Goal: Task Accomplishment & Management: Use online tool/utility

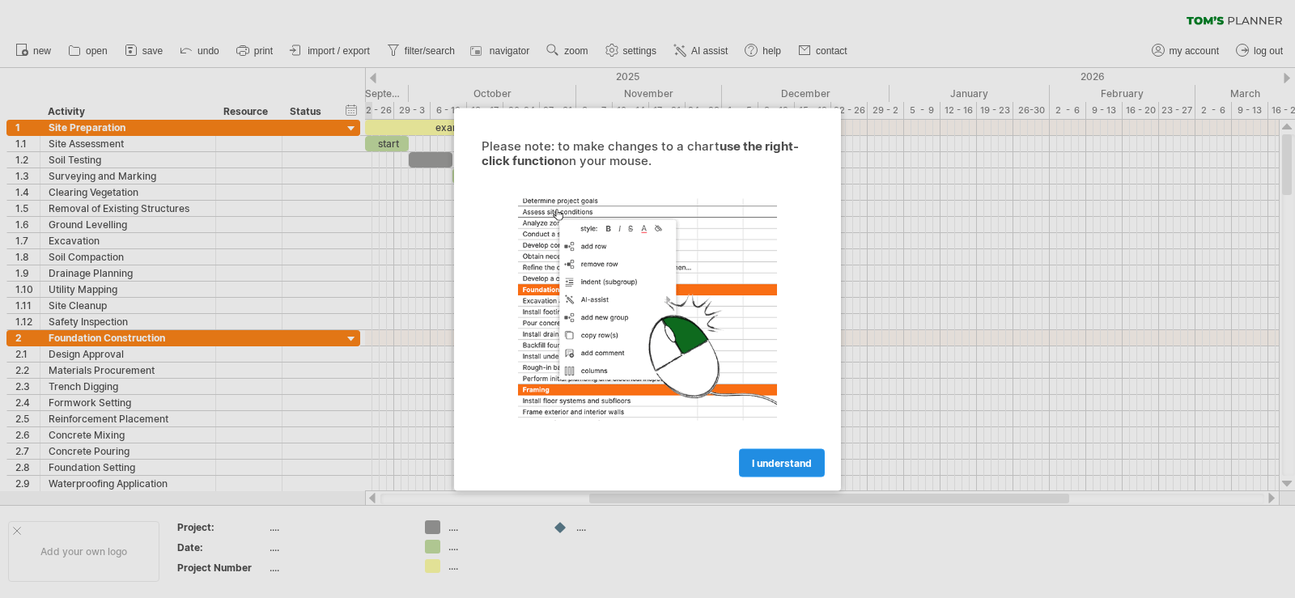
click at [783, 465] on span "I understand" at bounding box center [782, 463] width 60 height 12
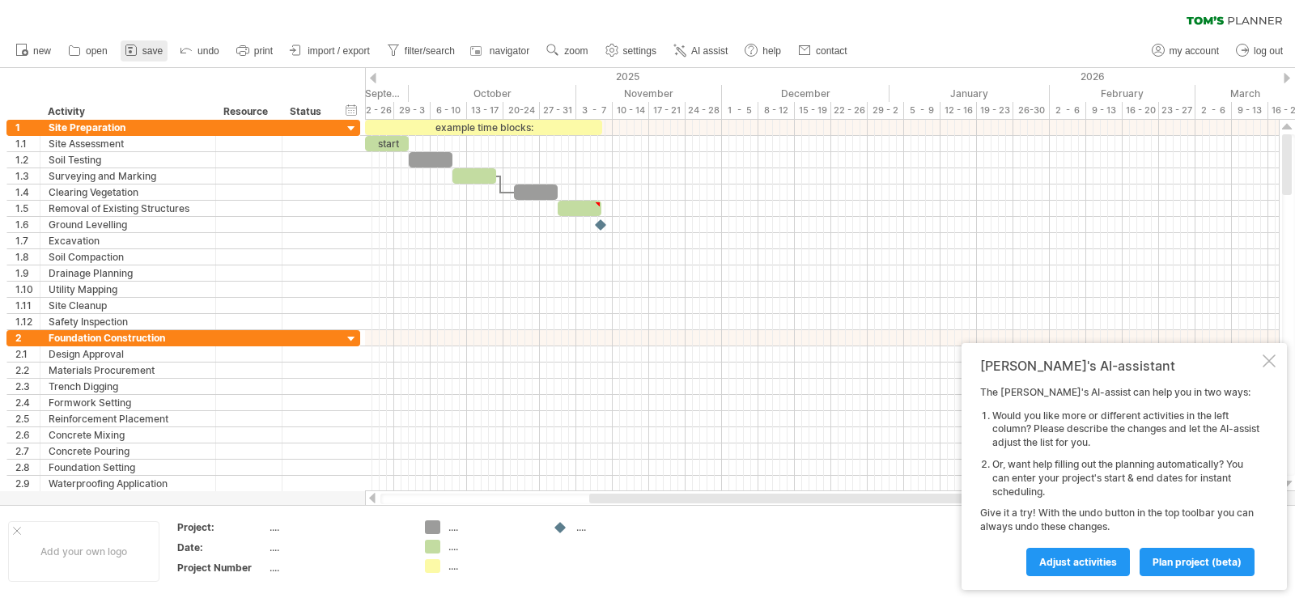
click at [147, 52] on span "save" at bounding box center [152, 50] width 20 height 11
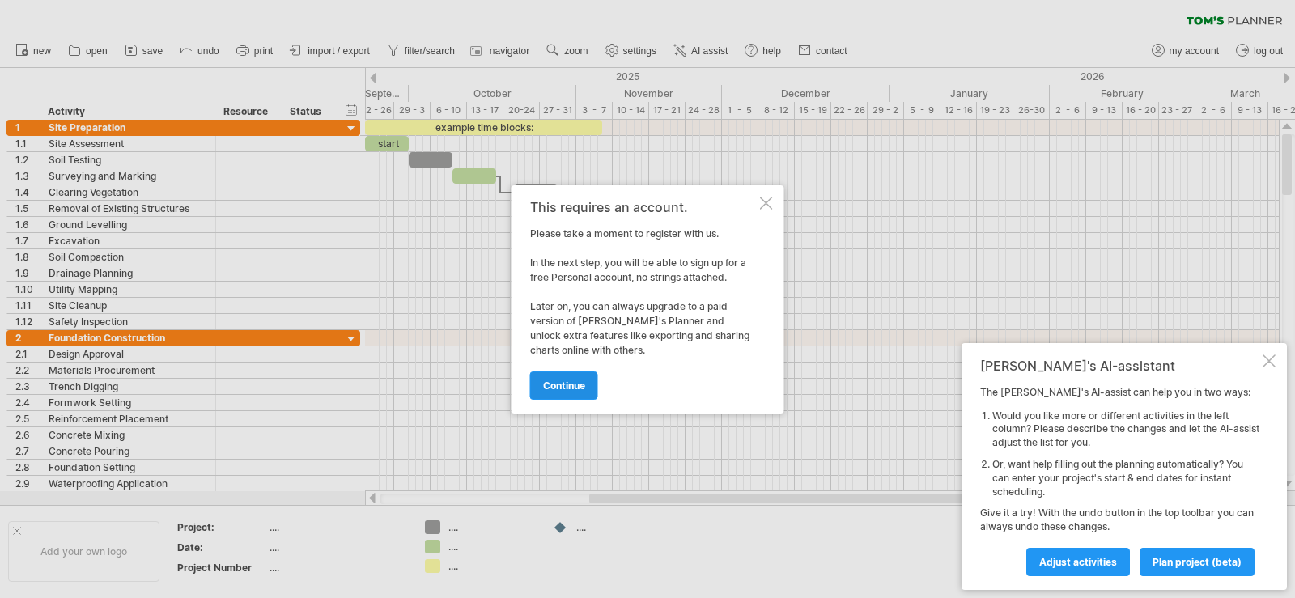
click at [565, 388] on span "continue" at bounding box center [564, 386] width 42 height 12
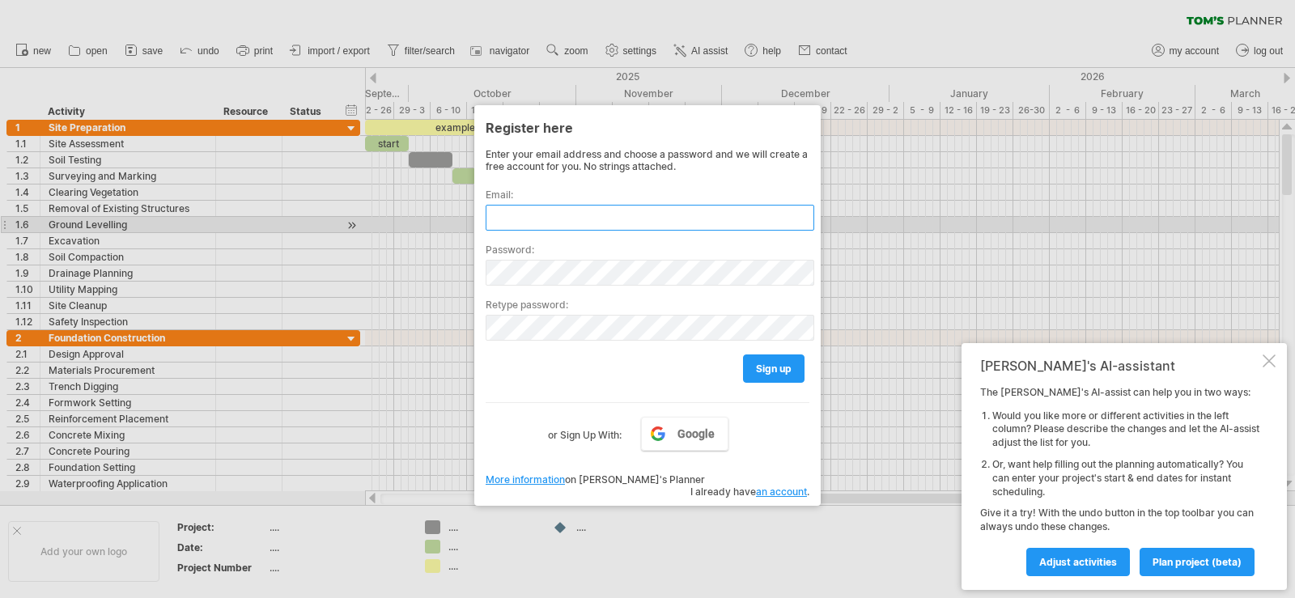
click at [518, 222] on input "text" at bounding box center [650, 218] width 329 height 26
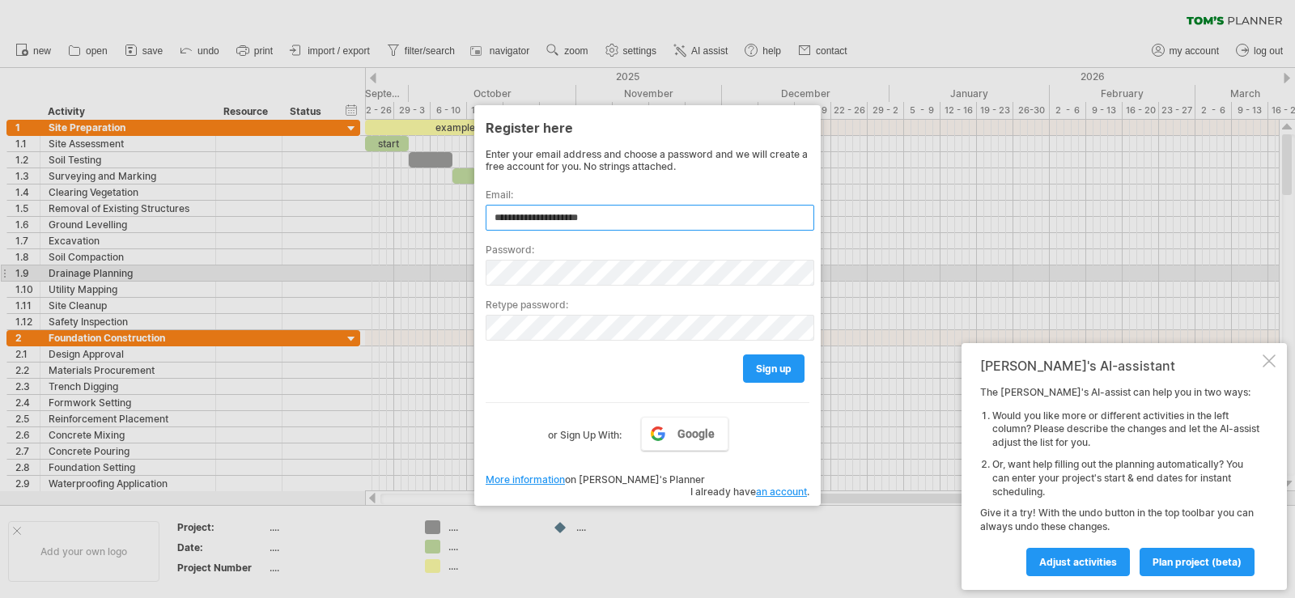
type input "**********"
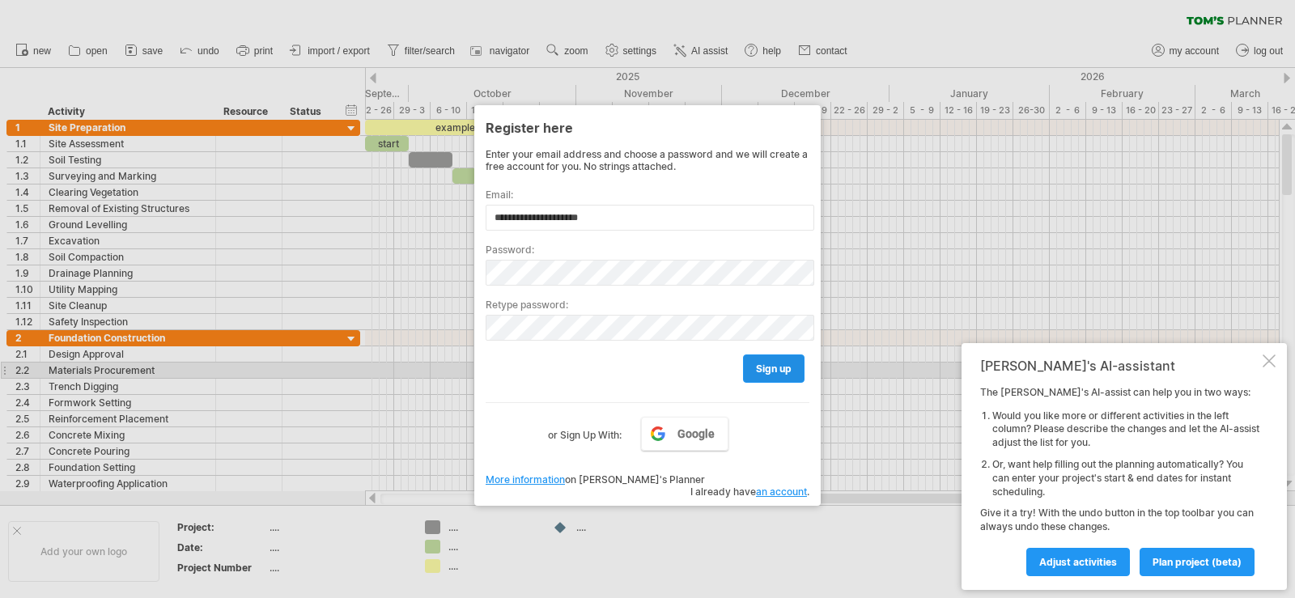
click at [771, 370] on span "sign up" at bounding box center [774, 369] width 36 height 12
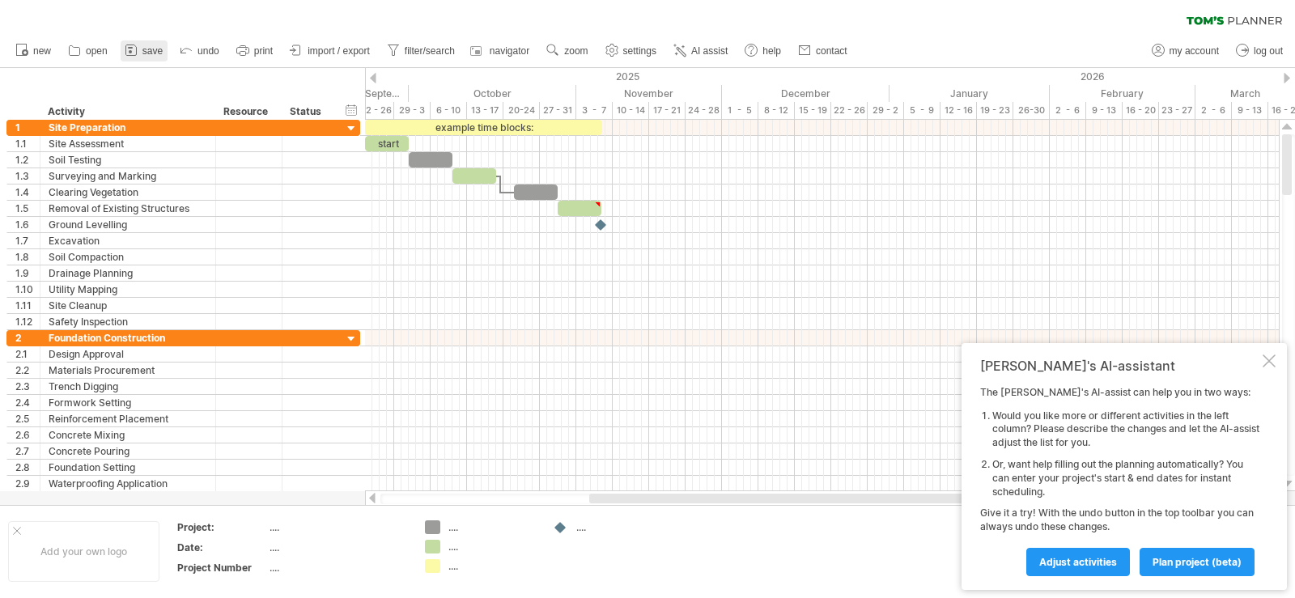
click at [149, 51] on span "save" at bounding box center [152, 50] width 20 height 11
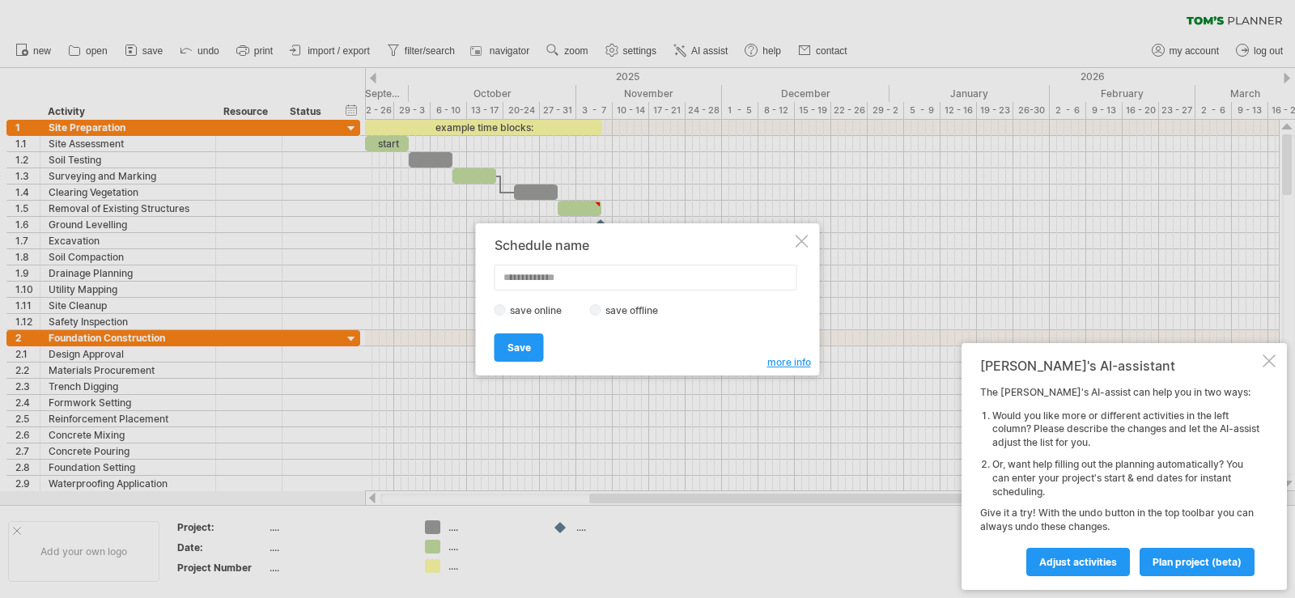
click at [589, 274] on input "text" at bounding box center [646, 278] width 303 height 26
type input "**********"
click at [517, 348] on span "Save" at bounding box center [519, 348] width 23 height 12
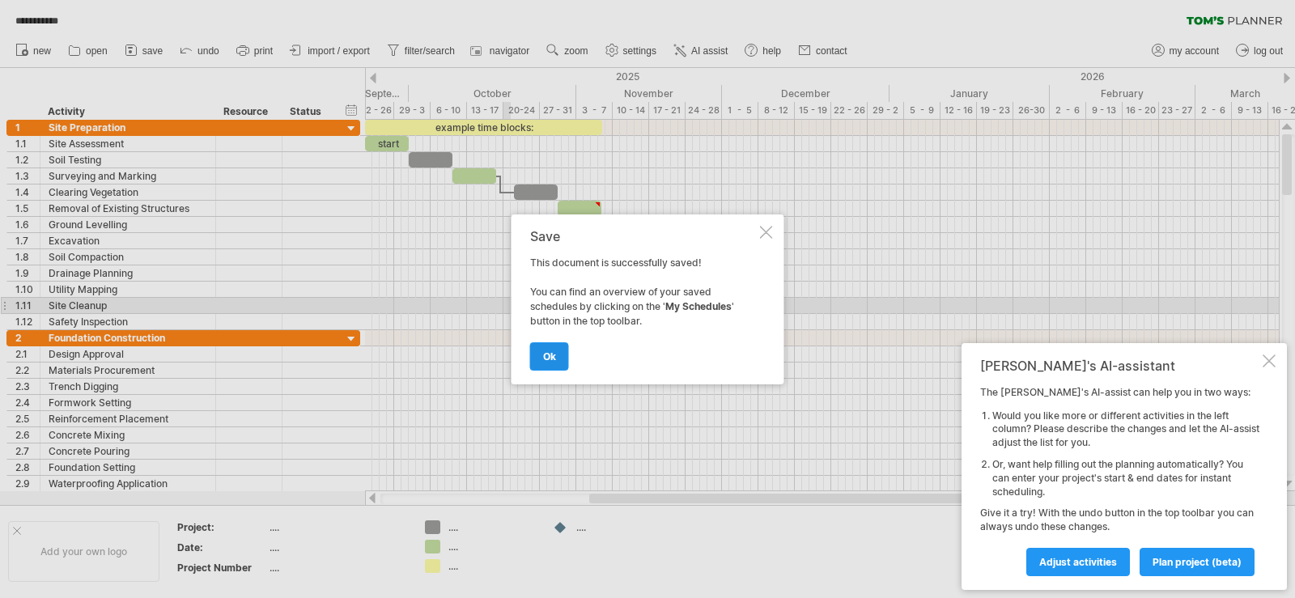
click at [546, 358] on span "ok" at bounding box center [549, 357] width 13 height 12
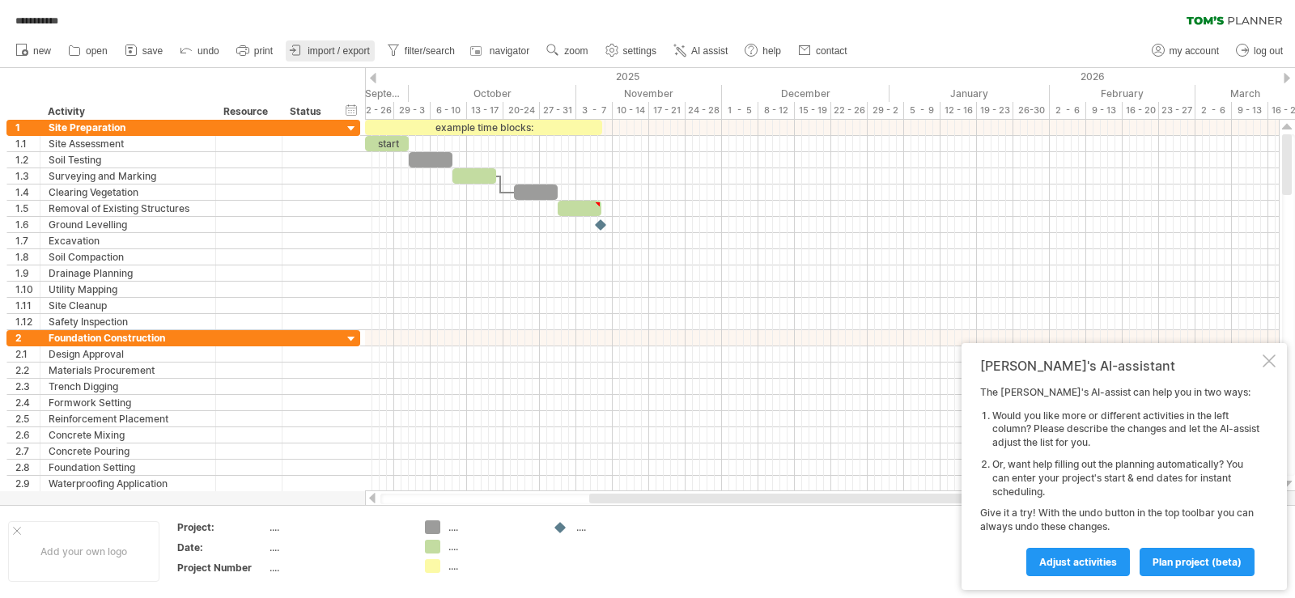
click at [334, 51] on span "import / export" at bounding box center [339, 50] width 62 height 11
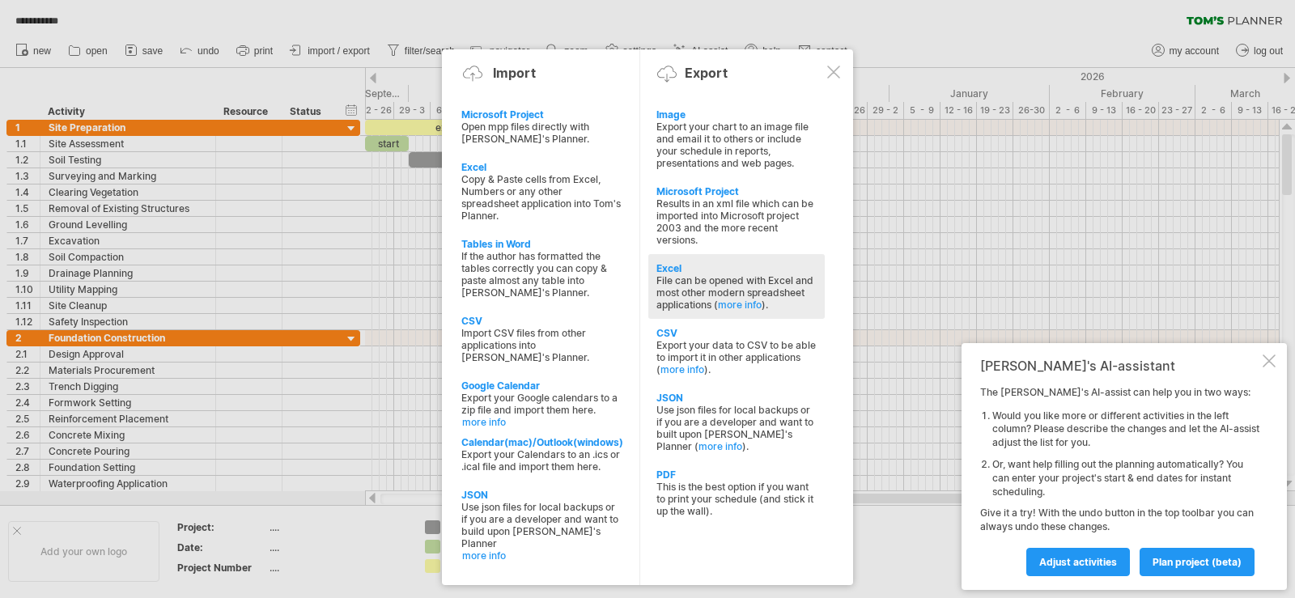
click at [695, 293] on div "File can be opened with Excel and most other modern spreadsheet applications ( …" at bounding box center [737, 292] width 160 height 36
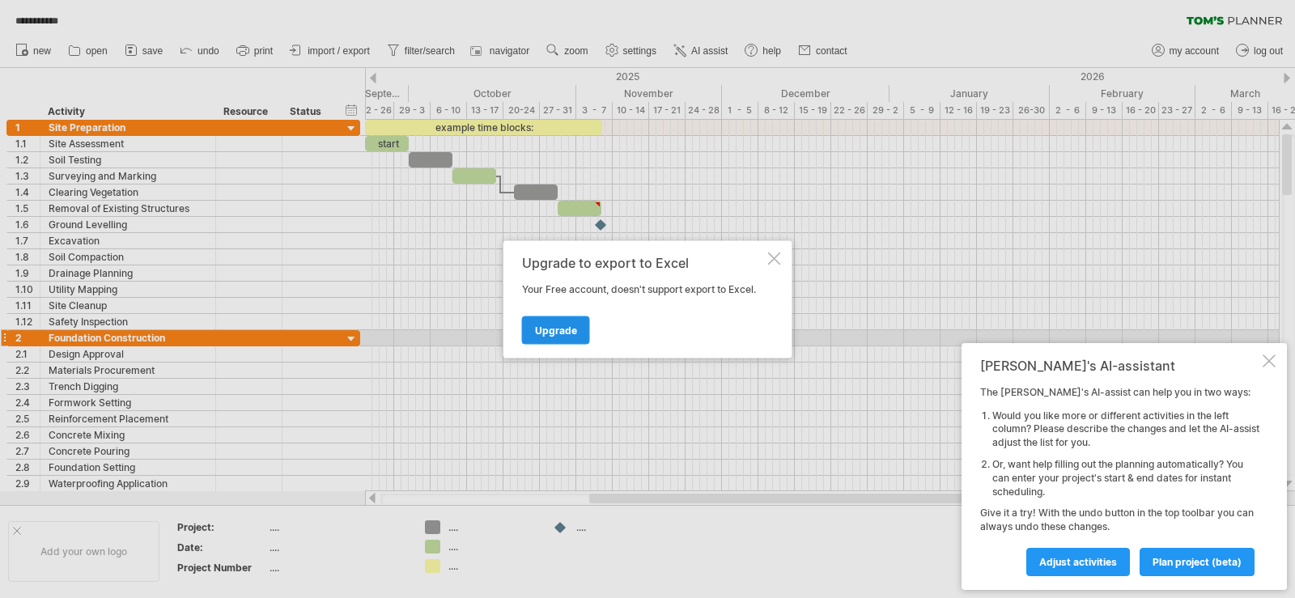
click at [551, 331] on span "Upgrade" at bounding box center [556, 330] width 42 height 12
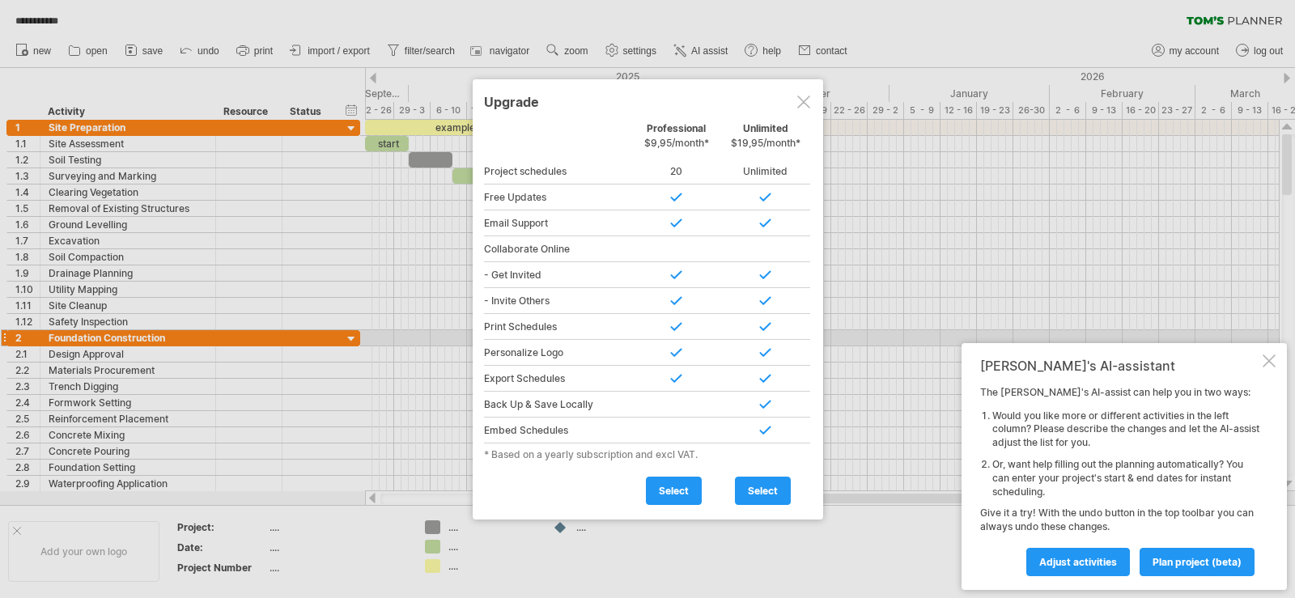
click at [802, 101] on div at bounding box center [803, 102] width 13 height 13
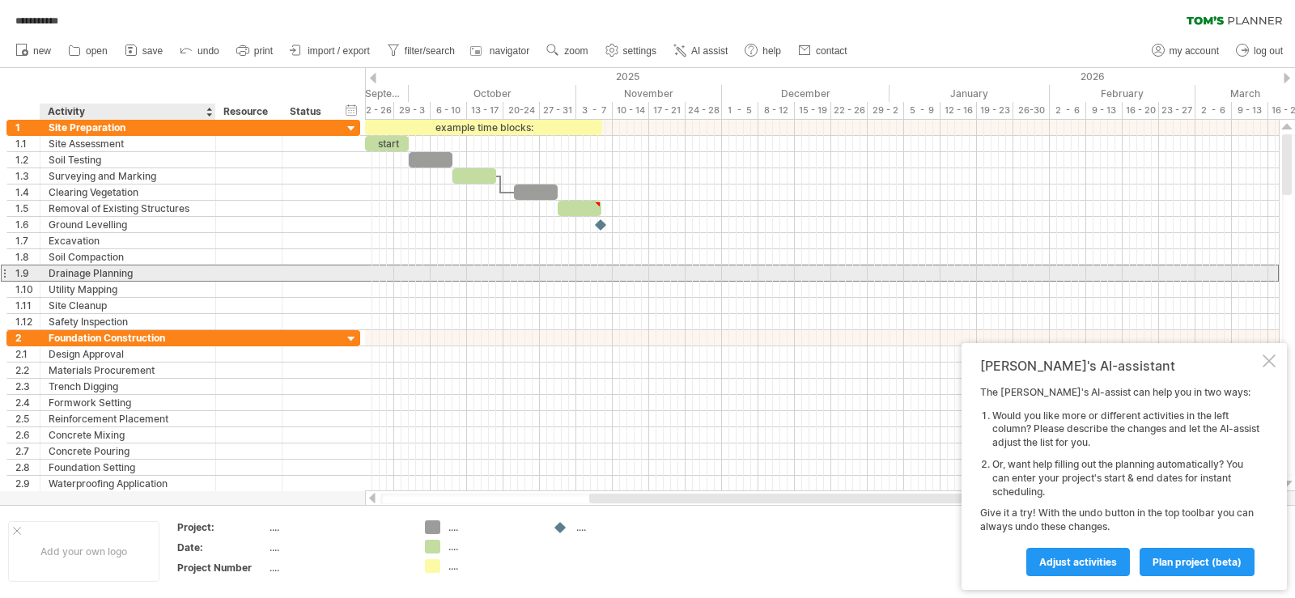
click at [108, 274] on div "Drainage Planning" at bounding box center [128, 273] width 159 height 15
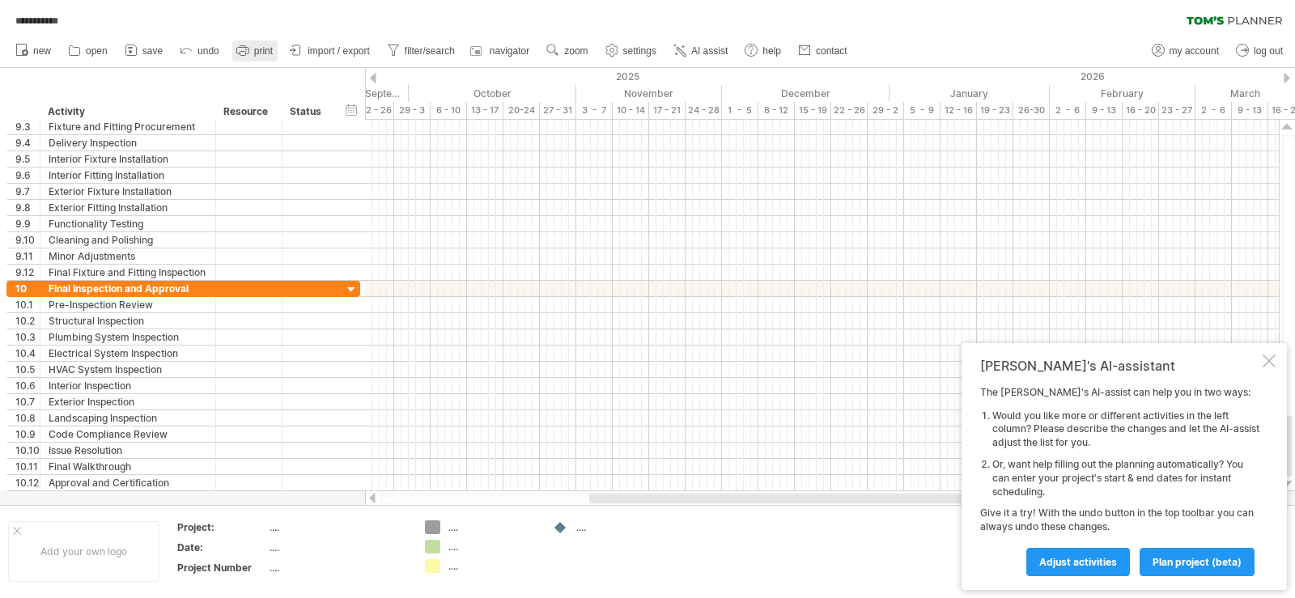
click at [257, 53] on span "print" at bounding box center [263, 50] width 19 height 11
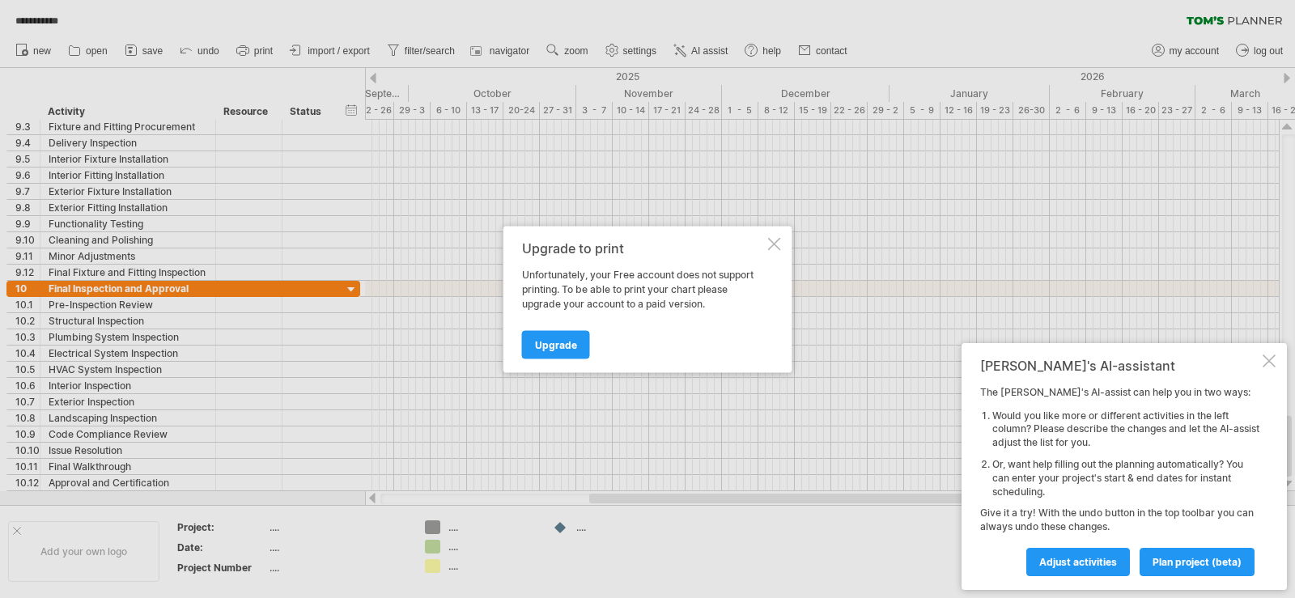
click at [776, 245] on div at bounding box center [774, 243] width 13 height 13
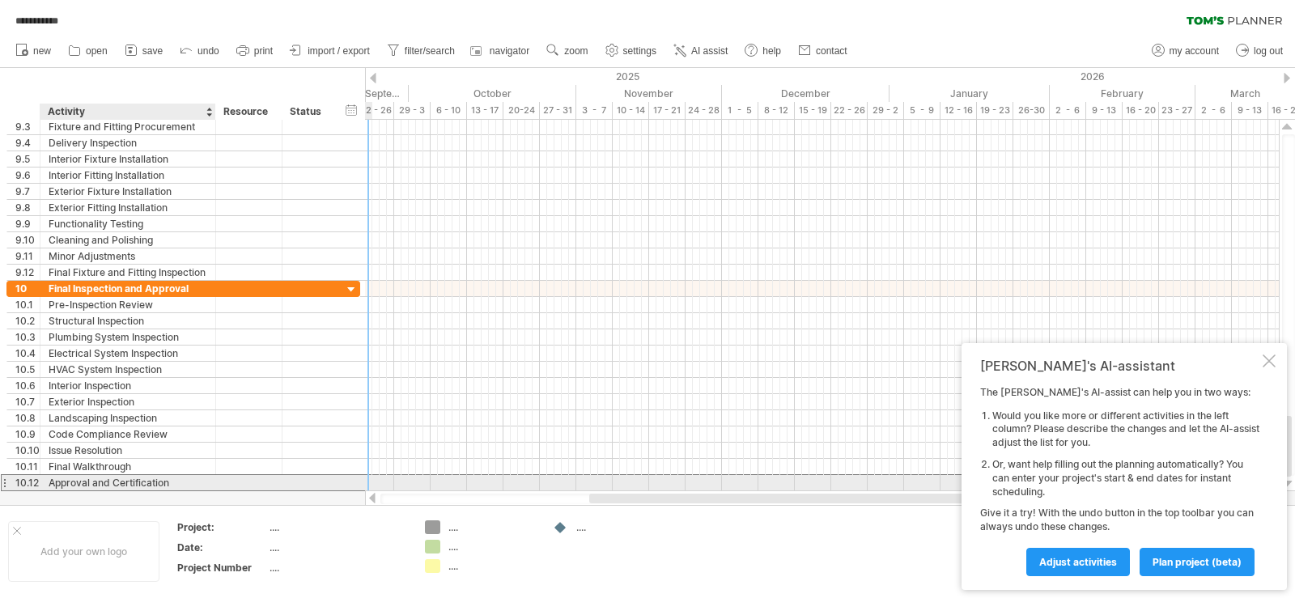
click at [172, 483] on div "Approval and Certification" at bounding box center [128, 482] width 159 height 15
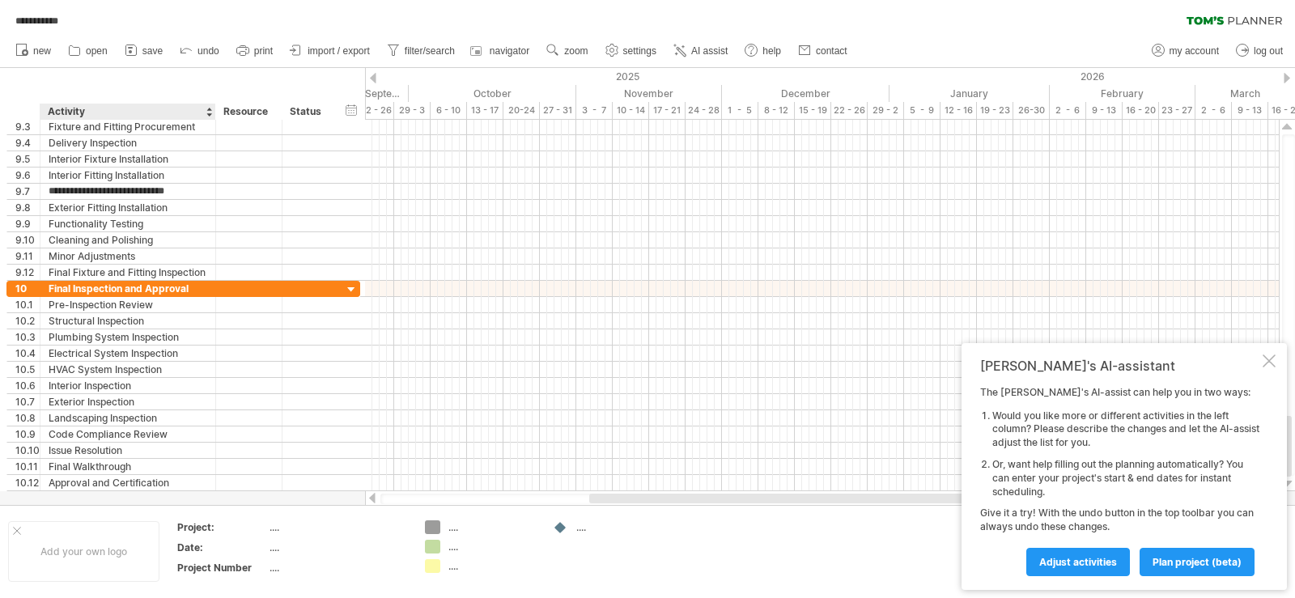
click at [143, 109] on div "Activity" at bounding box center [127, 112] width 159 height 16
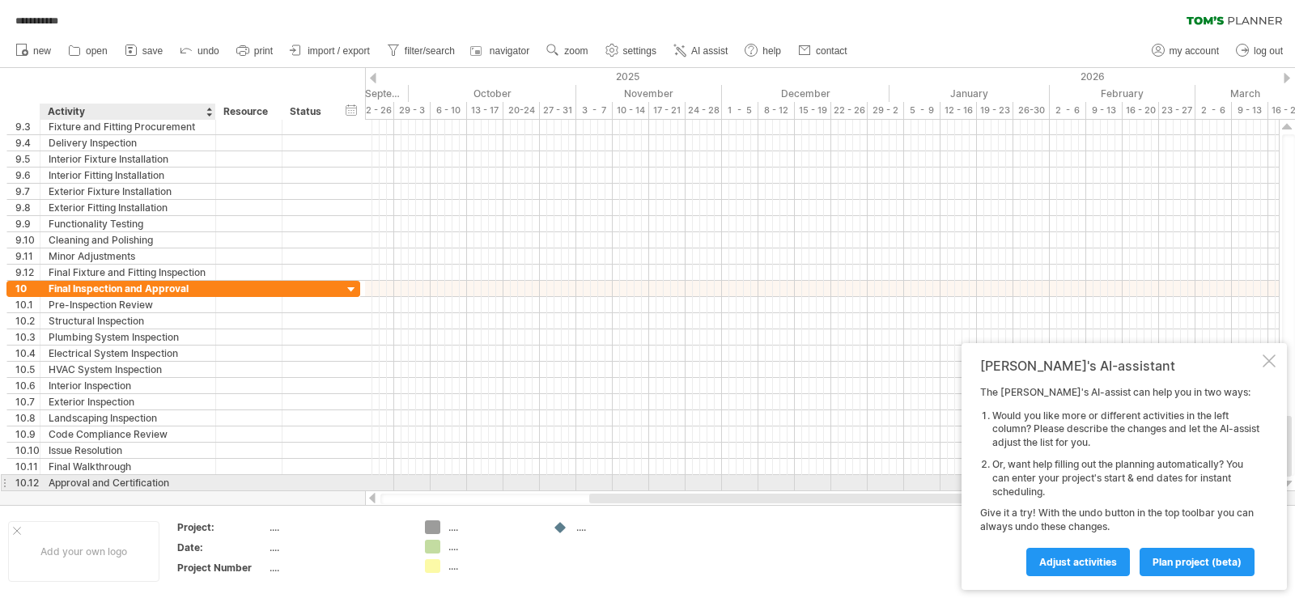
drag, startPoint x: 11, startPoint y: 85, endPoint x: 110, endPoint y: 488, distance: 415.1
click at [110, 488] on div "**********" at bounding box center [647, 299] width 1295 height 598
